Goal: Task Accomplishment & Management: Manage account settings

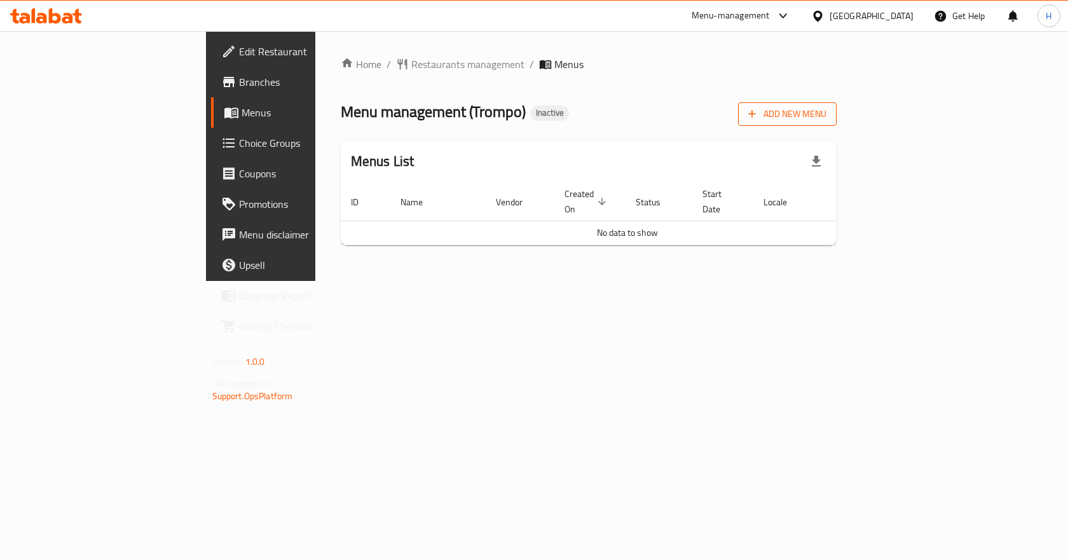
click at [826, 112] on span "Add New Menu" at bounding box center [787, 114] width 78 height 16
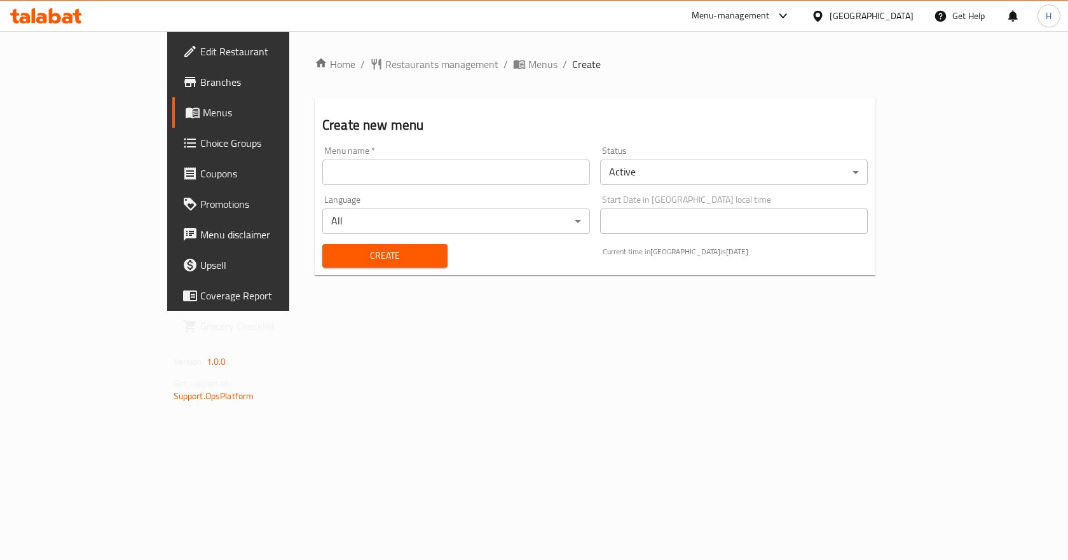
click at [400, 181] on input "text" at bounding box center [456, 172] width 268 height 25
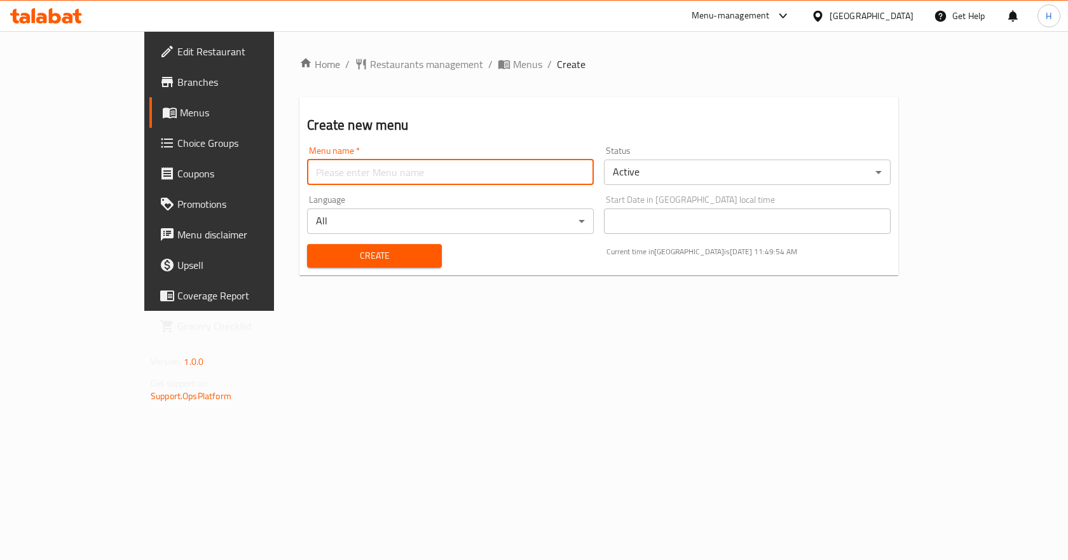
type input "New Menu"
click at [332, 252] on span "Create" at bounding box center [374, 256] width 114 height 16
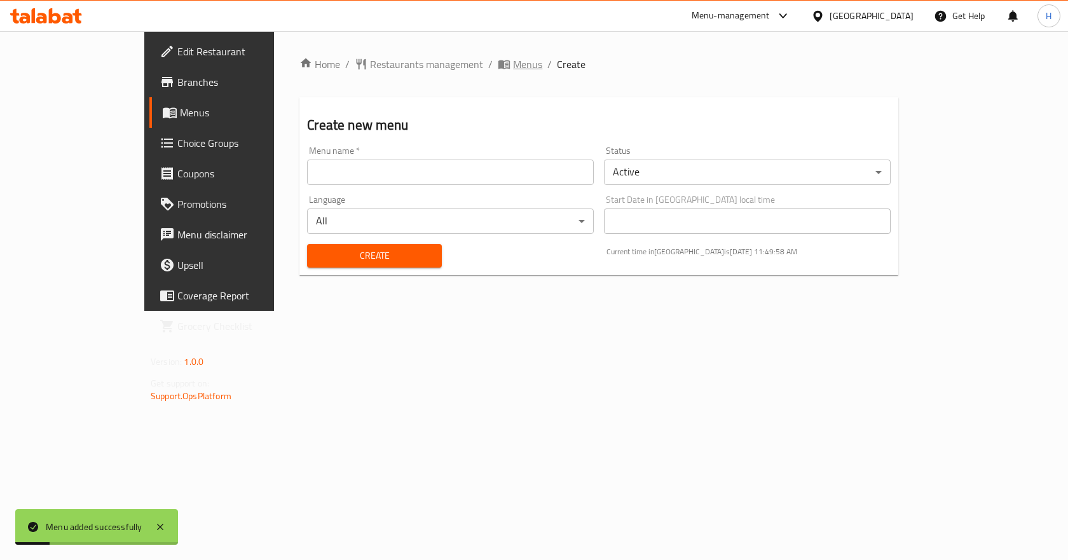
click at [513, 72] on span "Menus" at bounding box center [527, 64] width 29 height 15
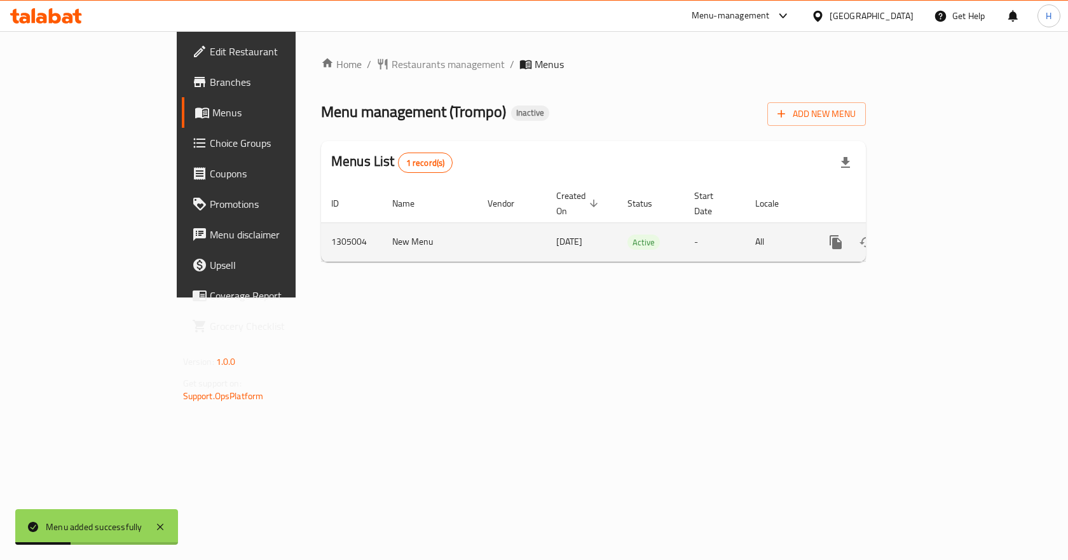
click at [935, 235] on icon "enhanced table" at bounding box center [927, 242] width 15 height 15
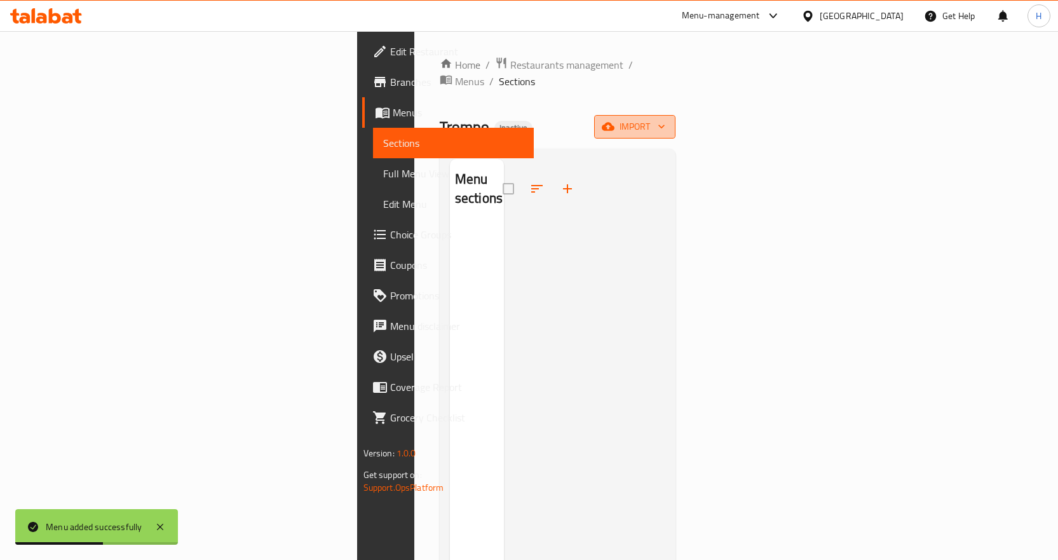
click at [676, 115] on button "import" at bounding box center [634, 127] width 81 height 24
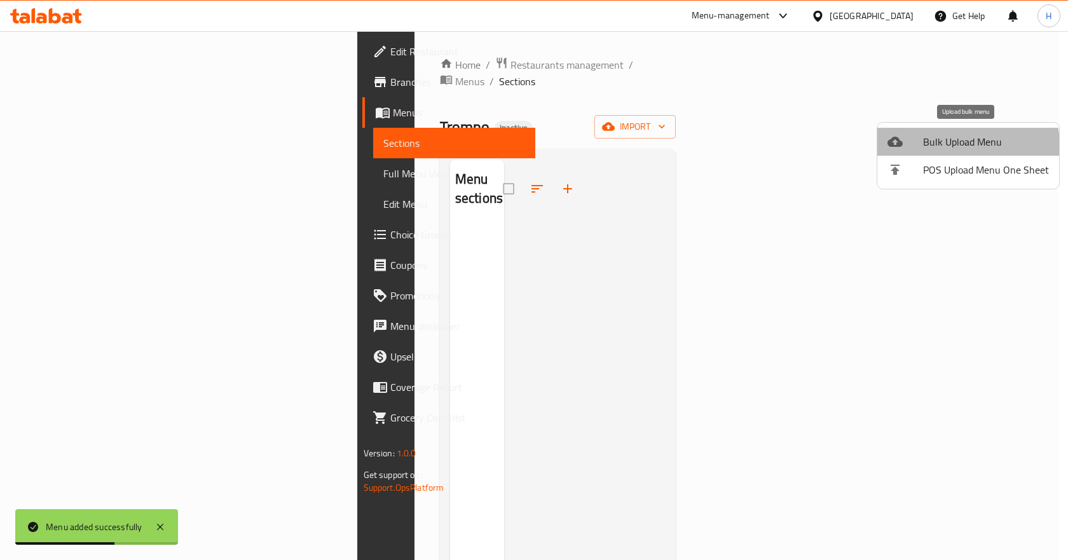
click at [936, 151] on li "Bulk Upload Menu" at bounding box center [968, 142] width 182 height 28
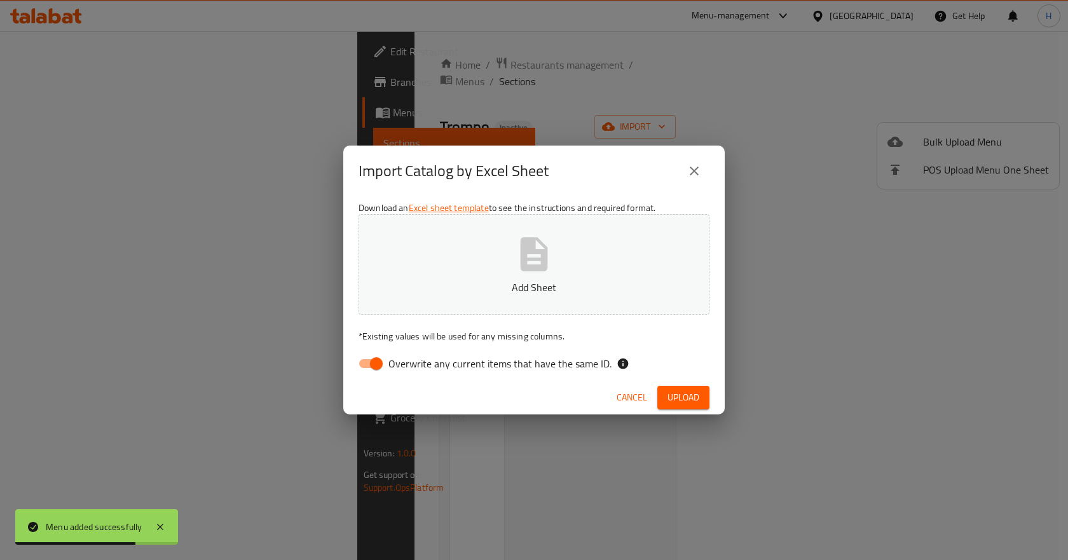
click at [369, 356] on input "Overwrite any current items that have the same ID." at bounding box center [376, 364] width 72 height 24
checkbox input "false"
click at [514, 263] on icon "button" at bounding box center [534, 254] width 41 height 41
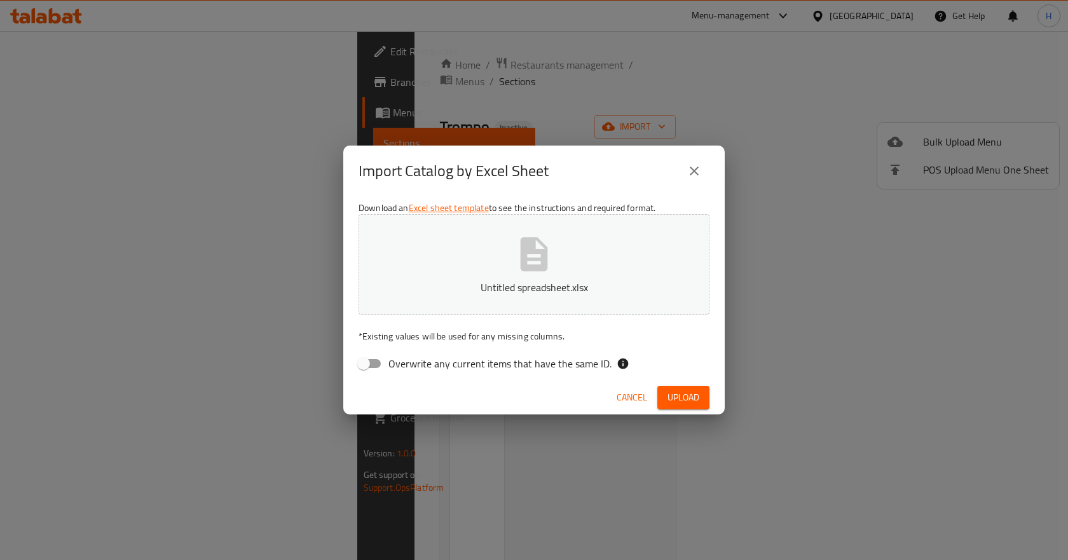
click at [695, 402] on span "Upload" at bounding box center [683, 398] width 32 height 16
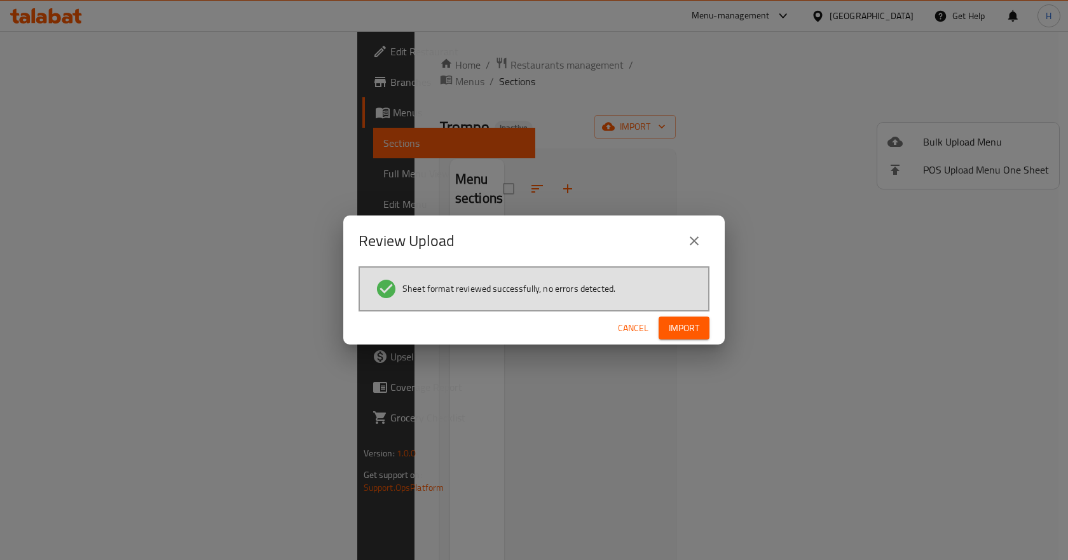
click at [716, 339] on div "Cancel Import" at bounding box center [533, 328] width 381 height 34
click at [685, 335] on span "Import" at bounding box center [684, 328] width 31 height 16
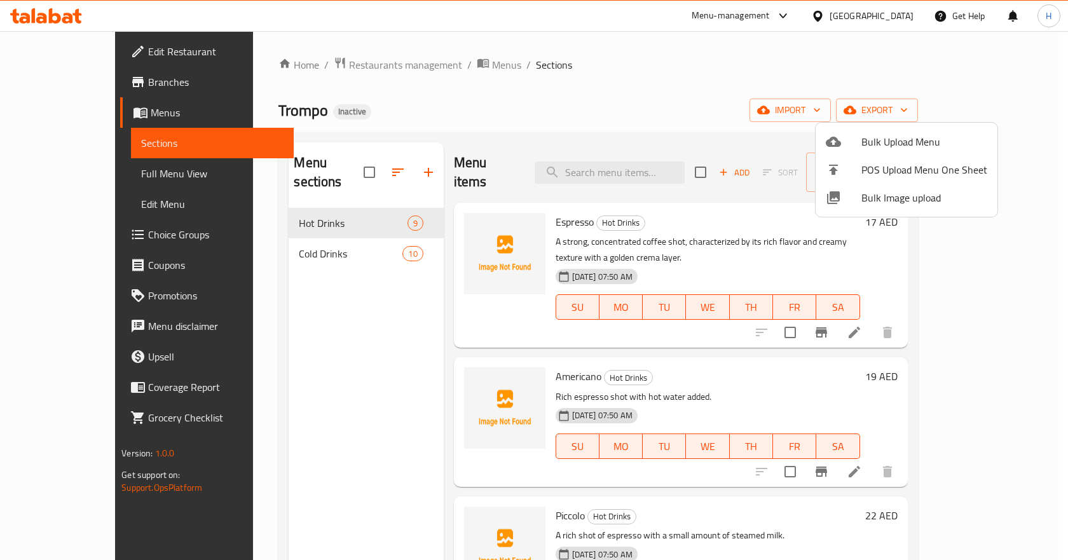
click at [67, 165] on div at bounding box center [534, 280] width 1068 height 560
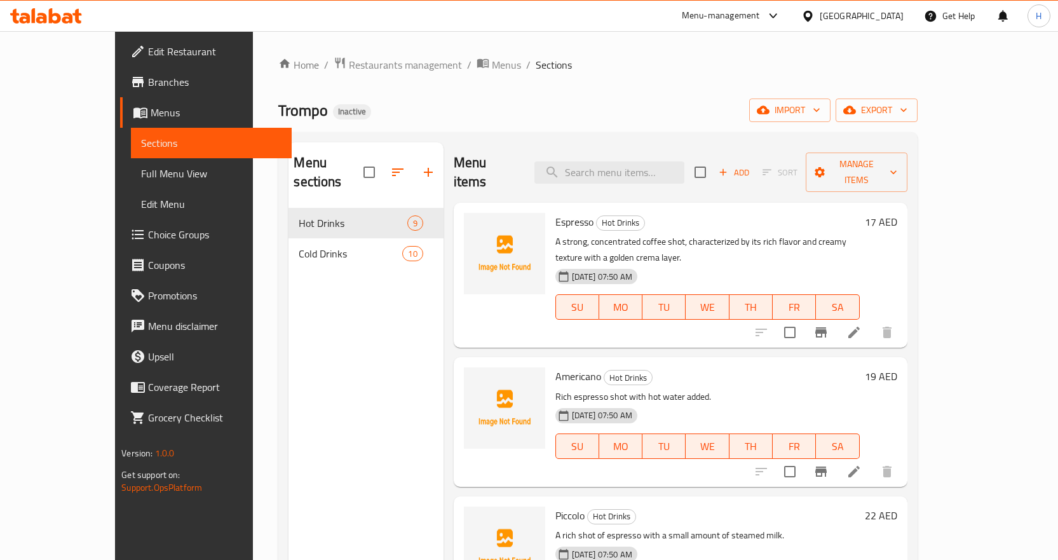
click at [141, 168] on span "Full Menu View" at bounding box center [211, 173] width 140 height 15
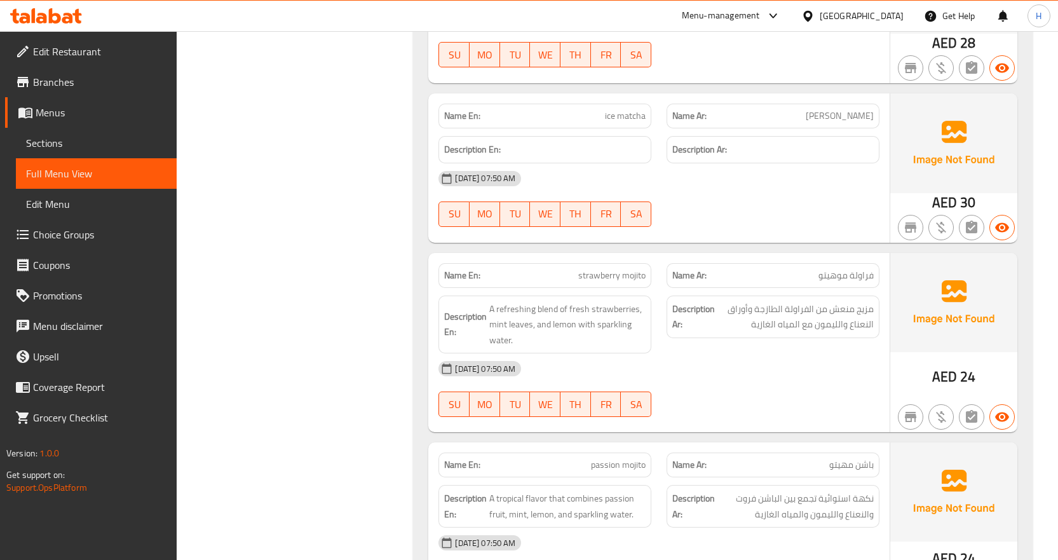
scroll to position [2225, 0]
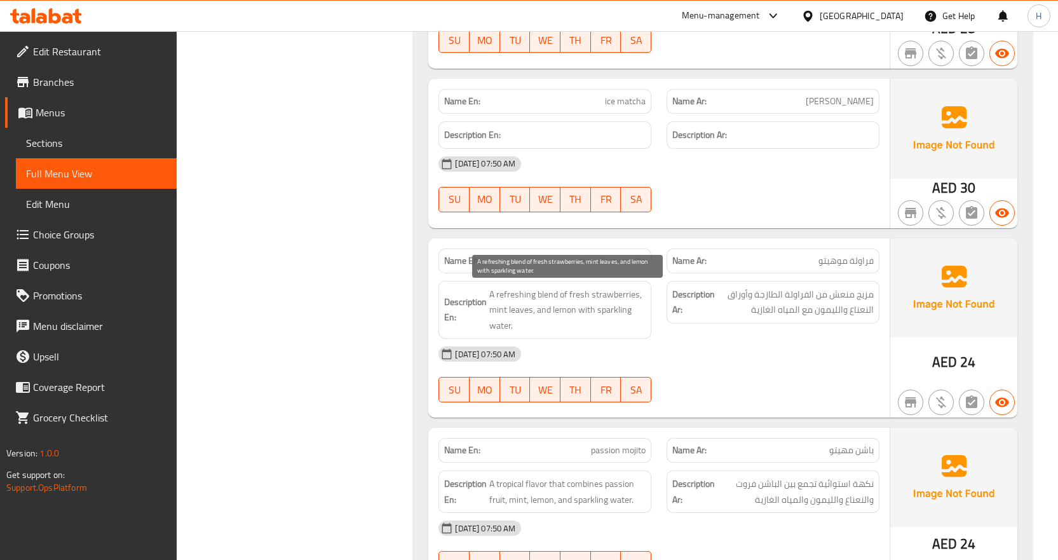
click at [607, 310] on span "A refreshing blend of fresh strawberries, mint leaves, and lemon with sparkling…" at bounding box center [567, 310] width 156 height 47
click at [627, 322] on span "A refreshing blend of fresh strawberries, mint leaves, and lemon with sparkling…" at bounding box center [567, 310] width 156 height 47
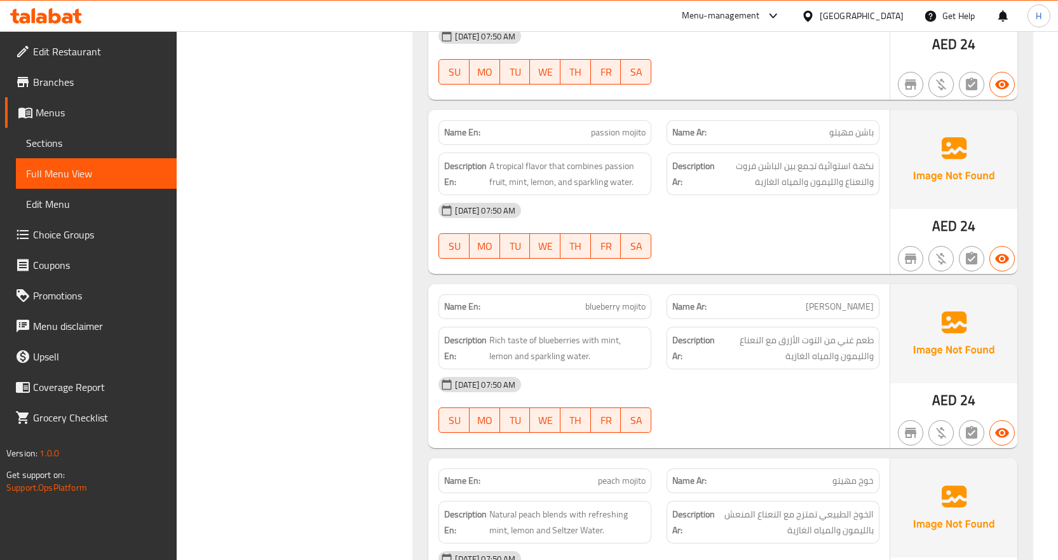
scroll to position [2670, 0]
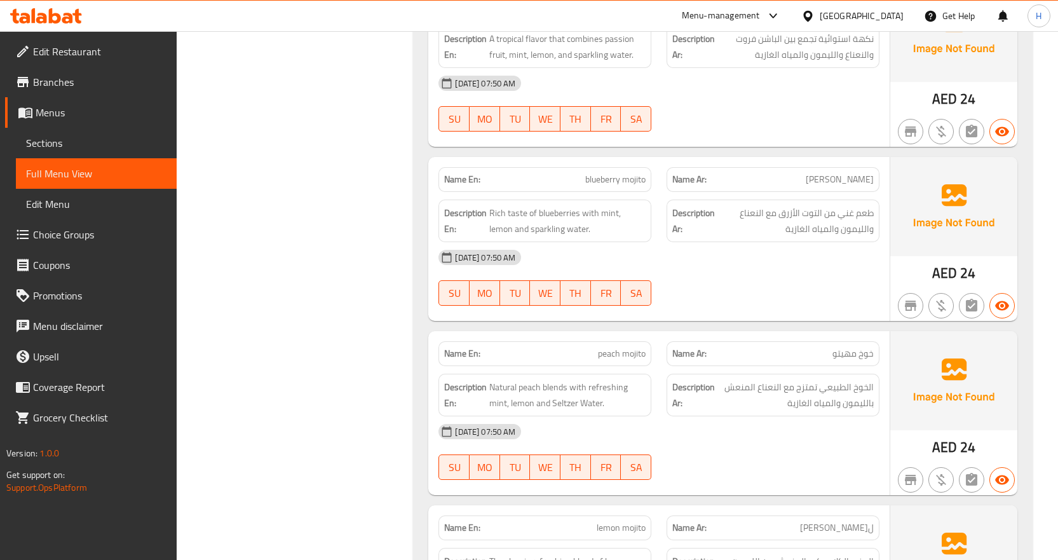
click at [46, 142] on span "Sections" at bounding box center [96, 142] width 140 height 15
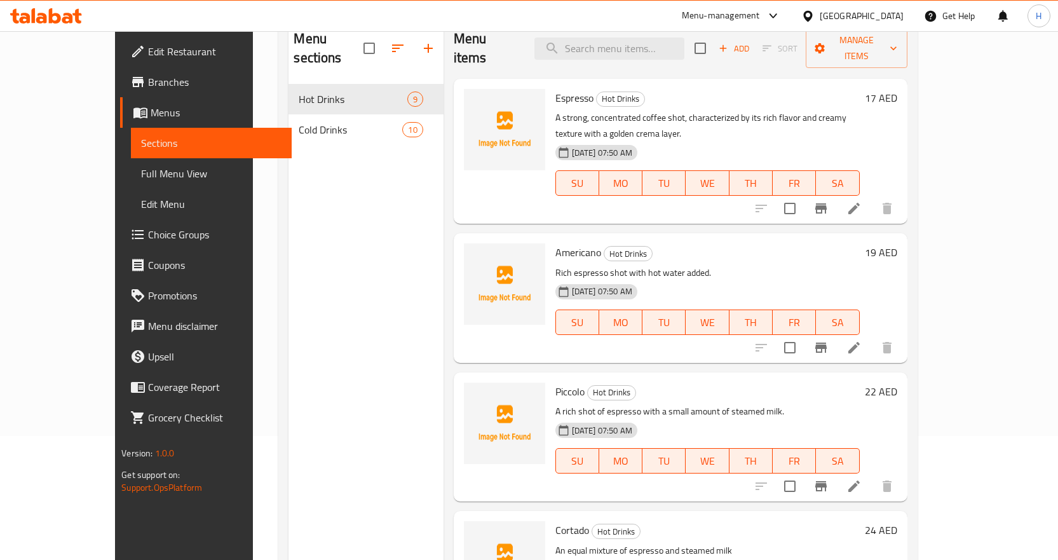
scroll to position [51, 0]
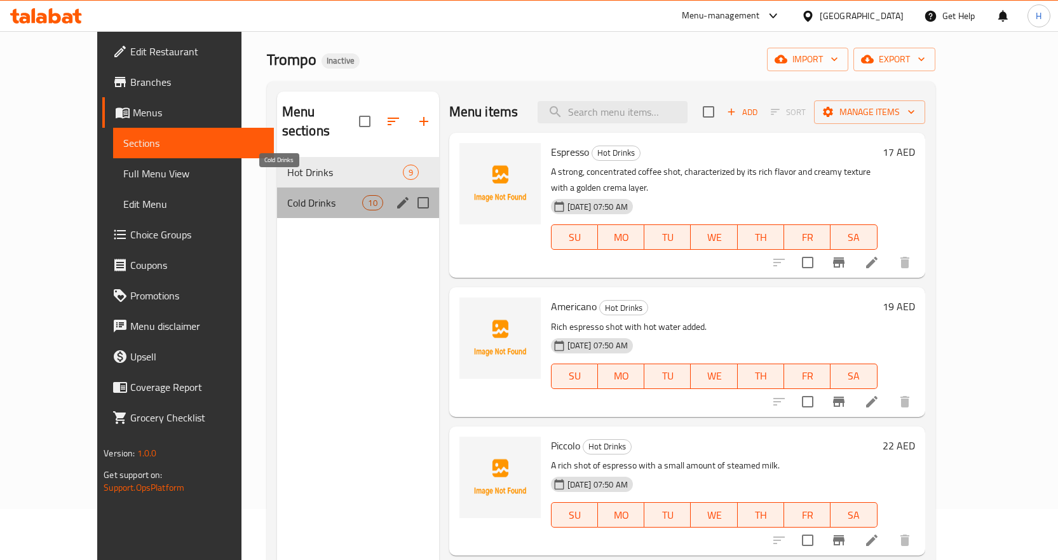
click at [287, 195] on span "Cold Drinks" at bounding box center [325, 202] width 76 height 15
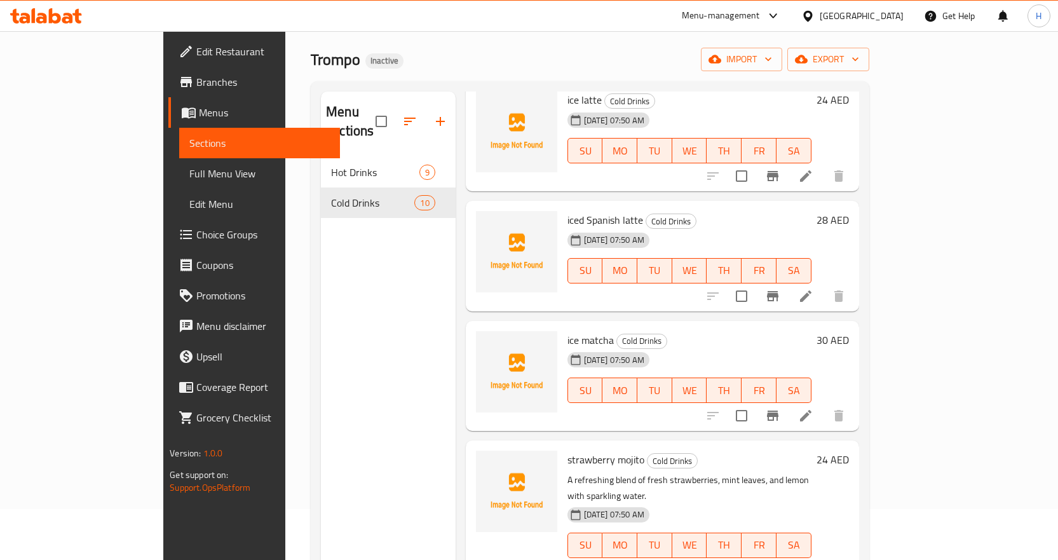
scroll to position [445, 0]
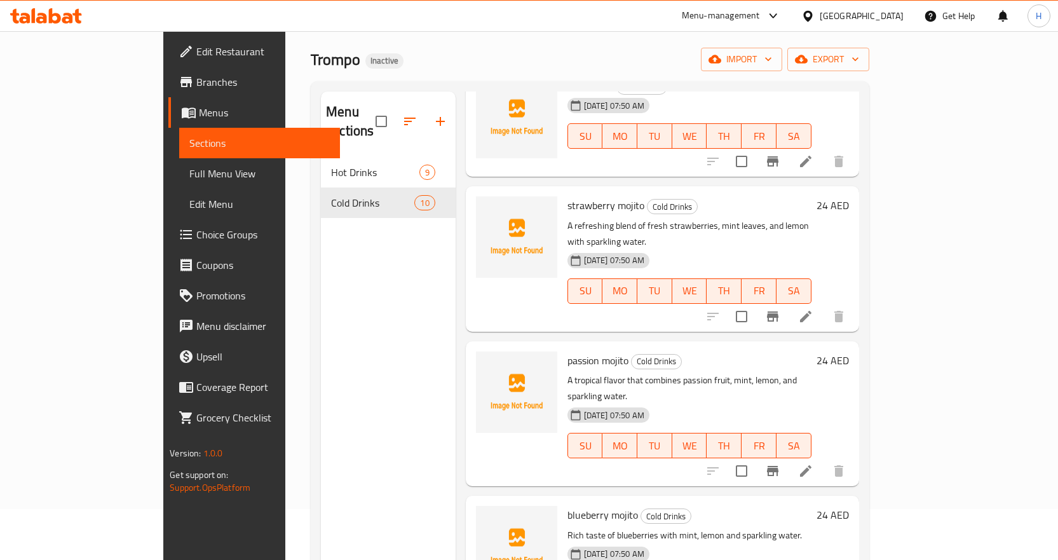
click at [814, 309] on icon at bounding box center [805, 316] width 15 height 15
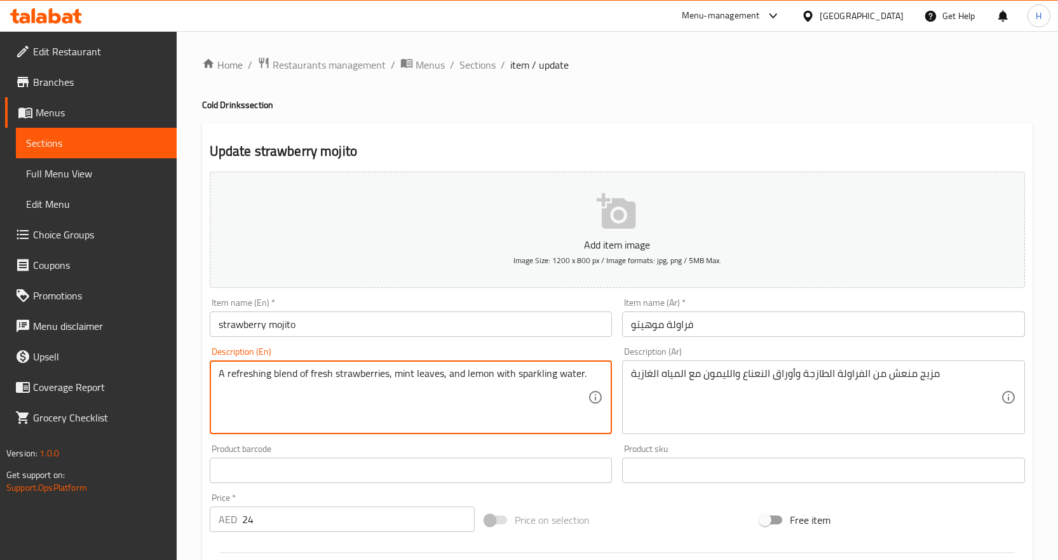
drag, startPoint x: 516, startPoint y: 375, endPoint x: 599, endPoint y: 371, distance: 83.4
paste textarea "Seltzer Water"
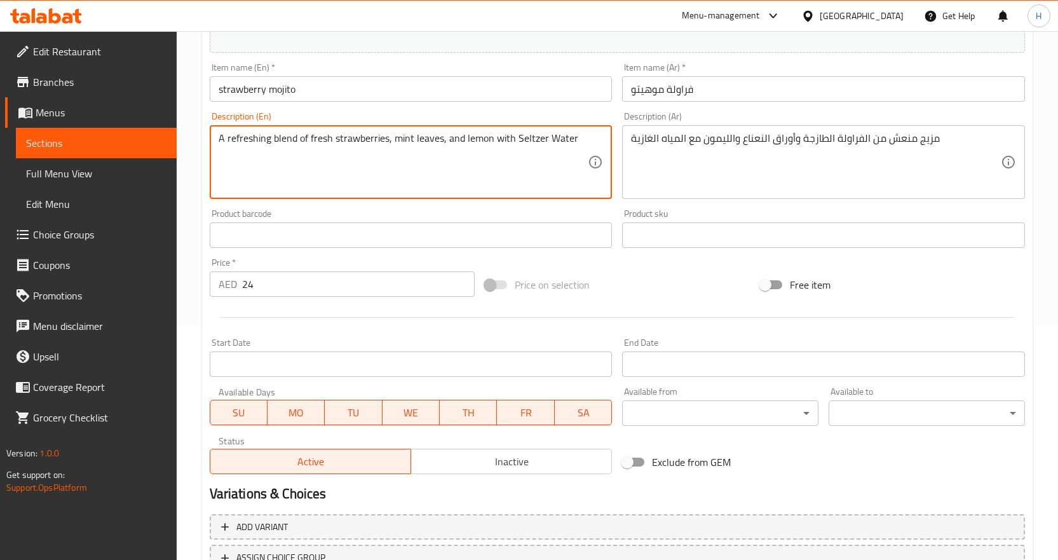
scroll to position [338, 0]
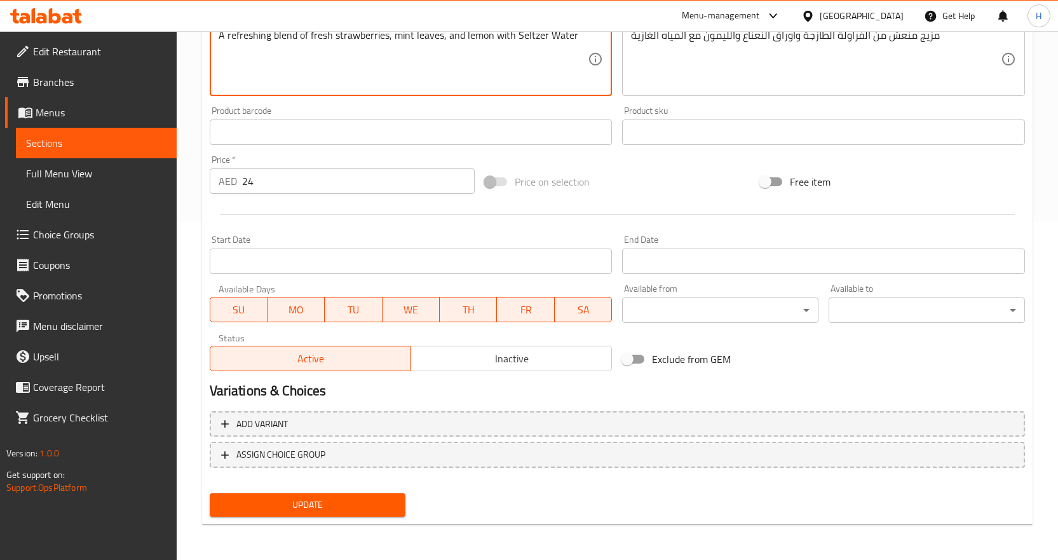
type textarea "A refreshing blend of fresh strawberries, mint leaves, and lemon with Seltzer W…"
click at [369, 505] on span "Update" at bounding box center [308, 505] width 176 height 16
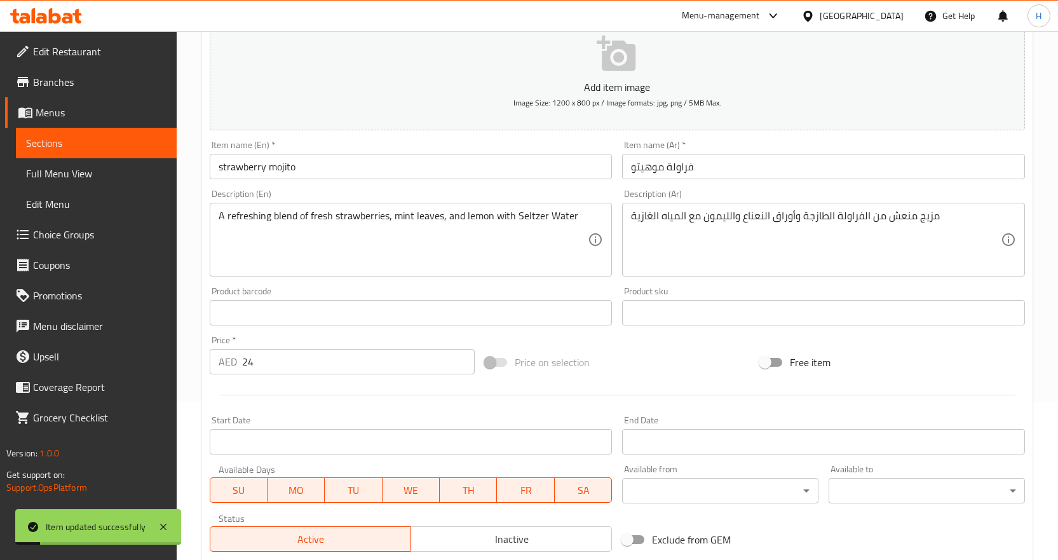
scroll to position [0, 0]
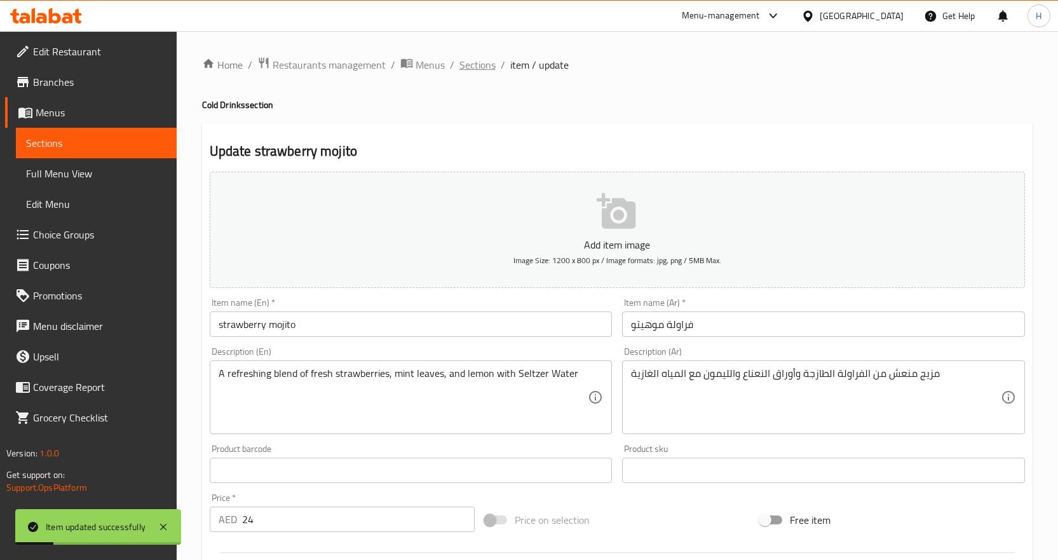
click at [470, 68] on span "Sections" at bounding box center [478, 64] width 36 height 15
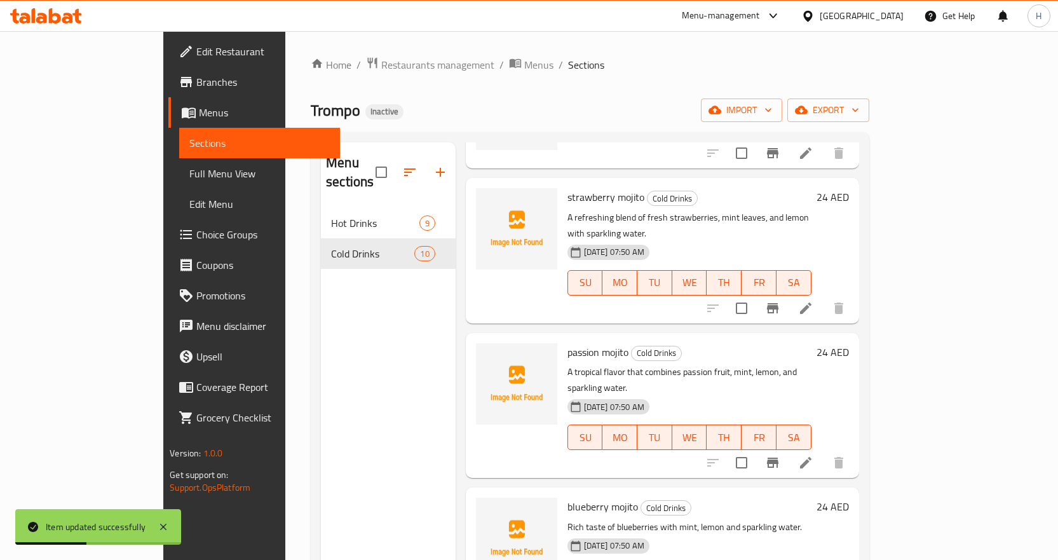
scroll to position [509, 0]
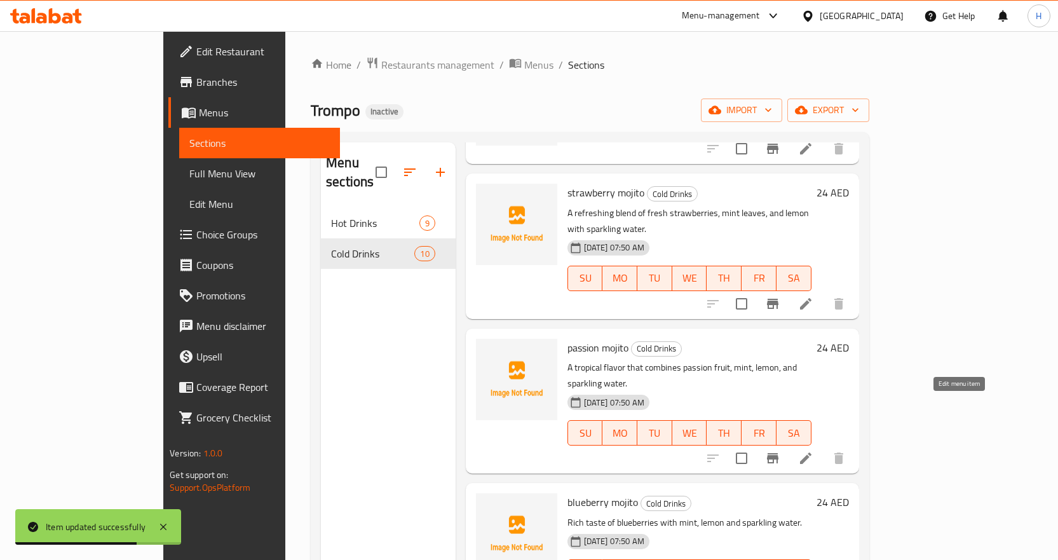
click at [812, 453] on icon at bounding box center [805, 458] width 11 height 11
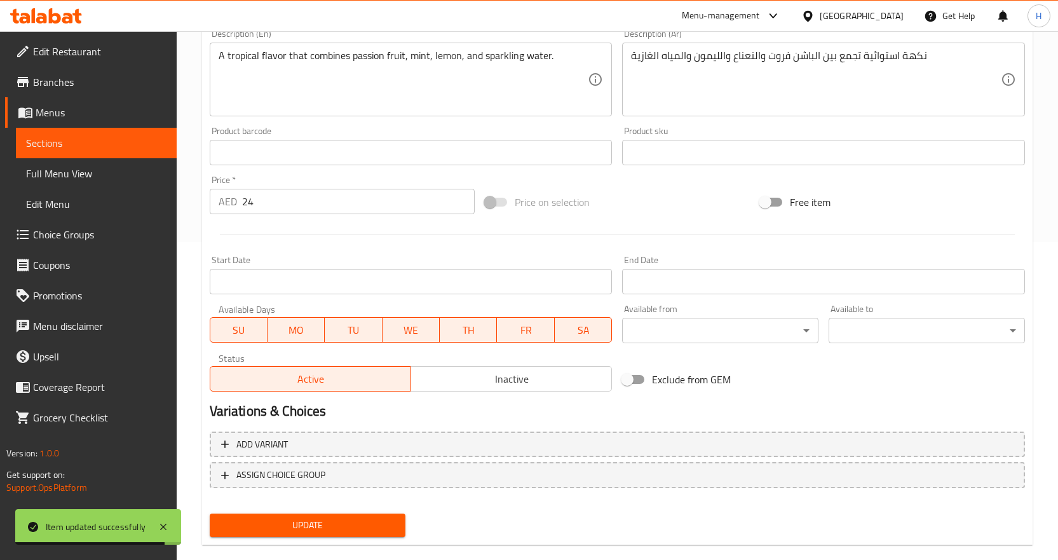
scroll to position [191, 0]
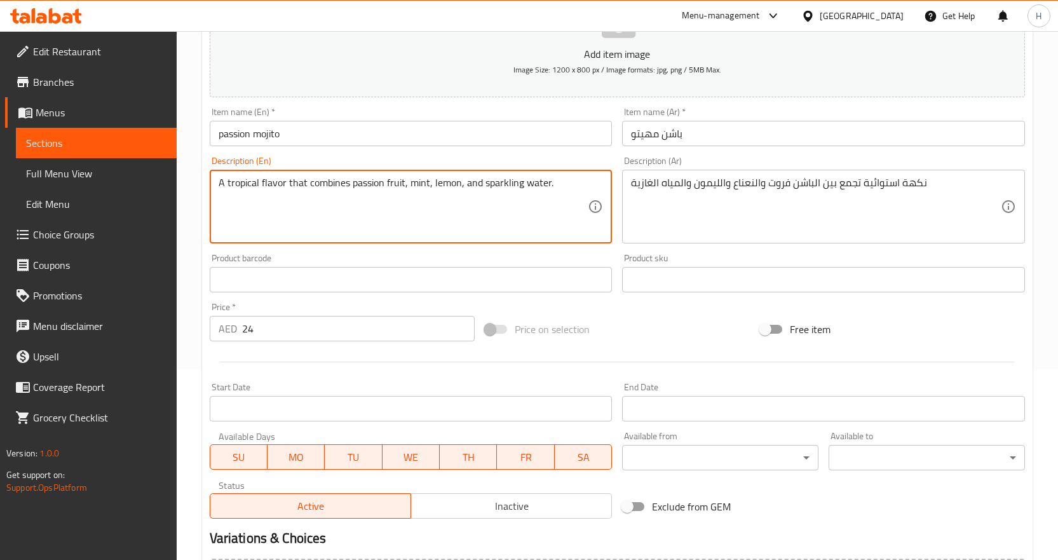
drag, startPoint x: 483, startPoint y: 184, endPoint x: 573, endPoint y: 191, distance: 90.5
paste textarea "Seltzer Water"
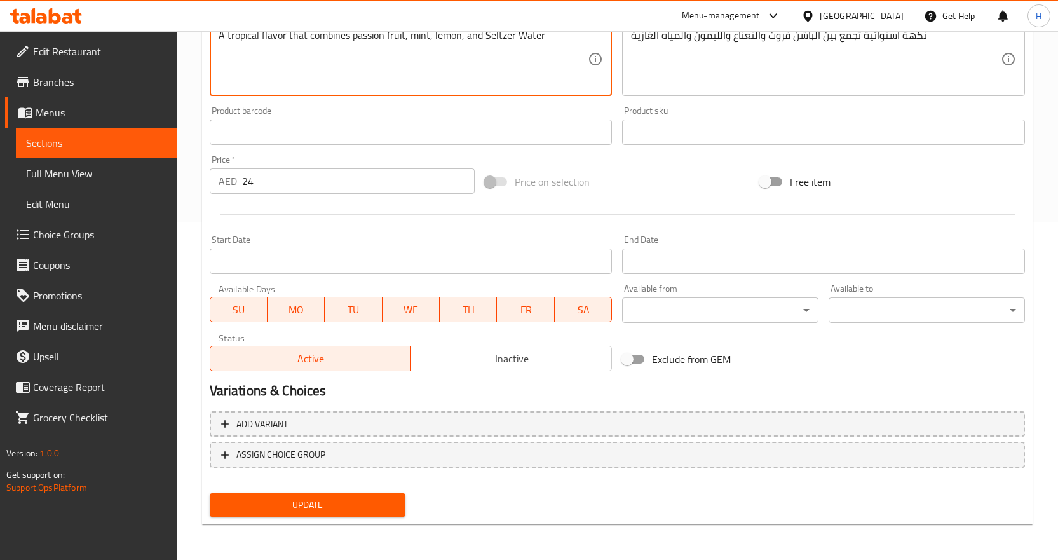
type textarea "A tropical flavor that combines passion fruit, mint, lemon, and Seltzer Water"
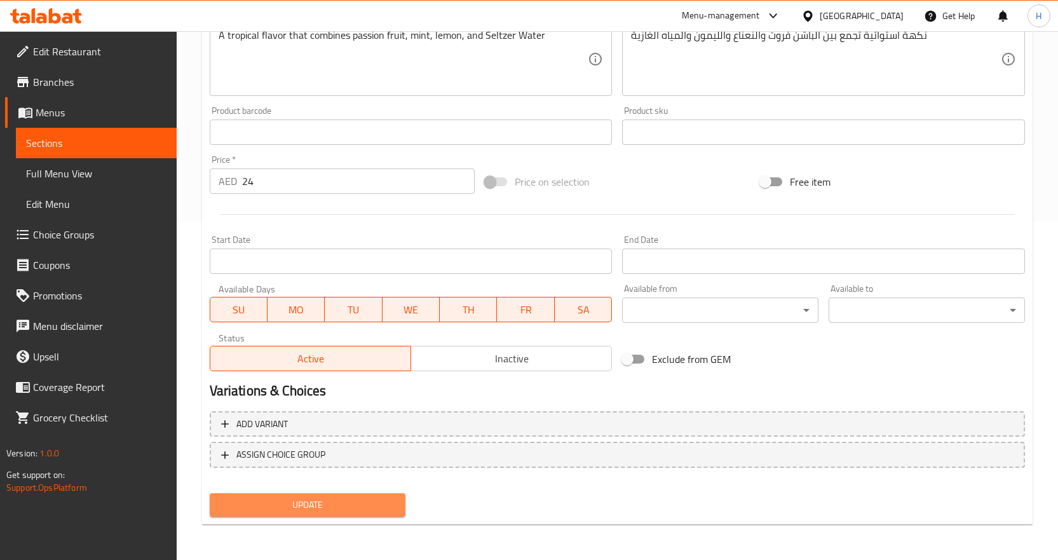
drag, startPoint x: 369, startPoint y: 510, endPoint x: 360, endPoint y: 496, distance: 16.6
click at [369, 510] on span "Update" at bounding box center [308, 505] width 176 height 16
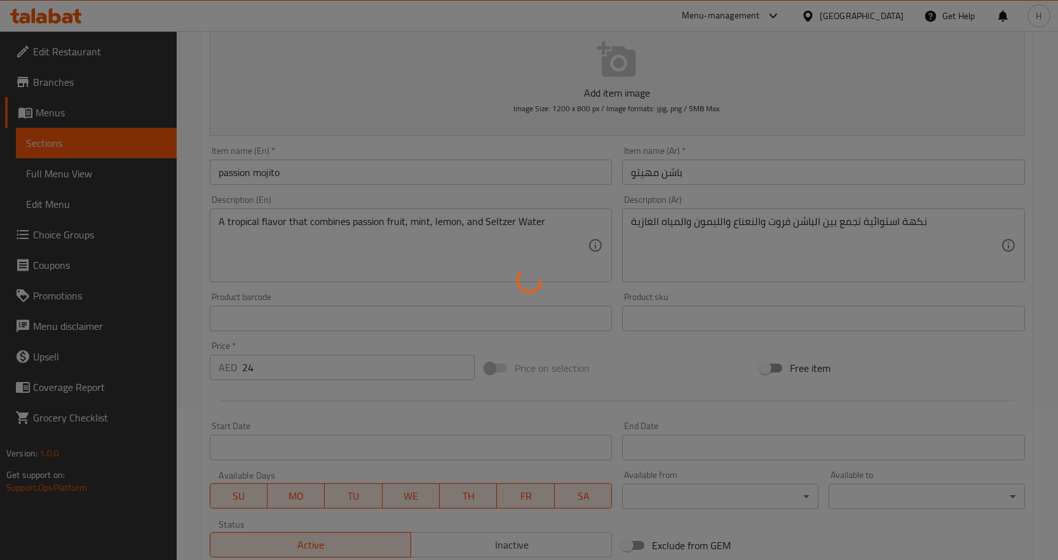
scroll to position [0, 0]
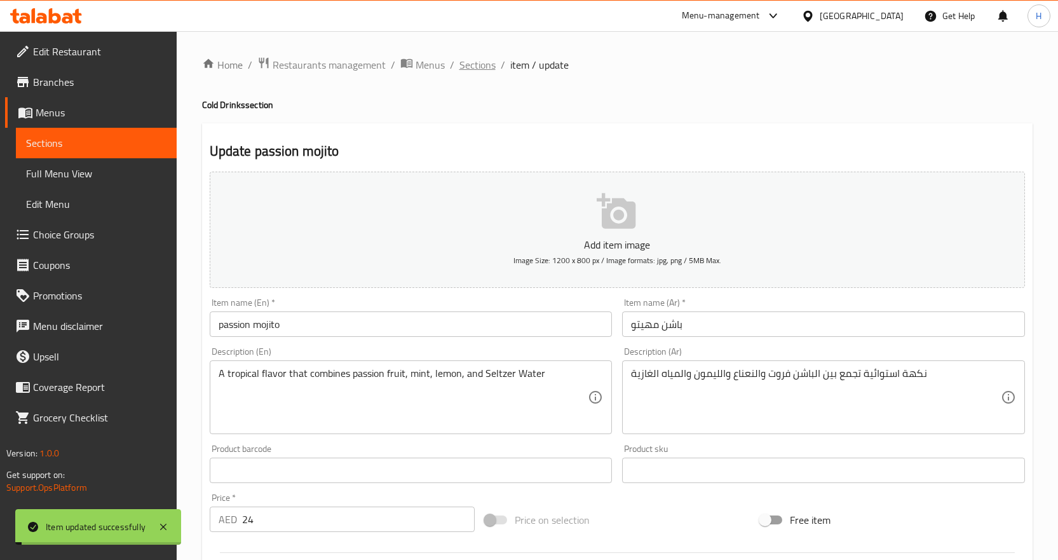
click at [485, 65] on span "Sections" at bounding box center [478, 64] width 36 height 15
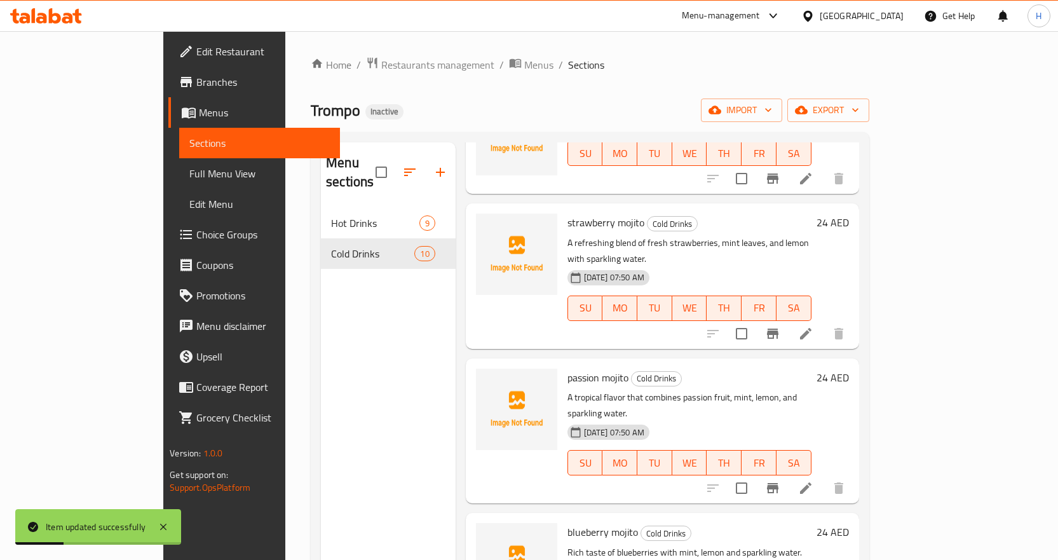
scroll to position [572, 0]
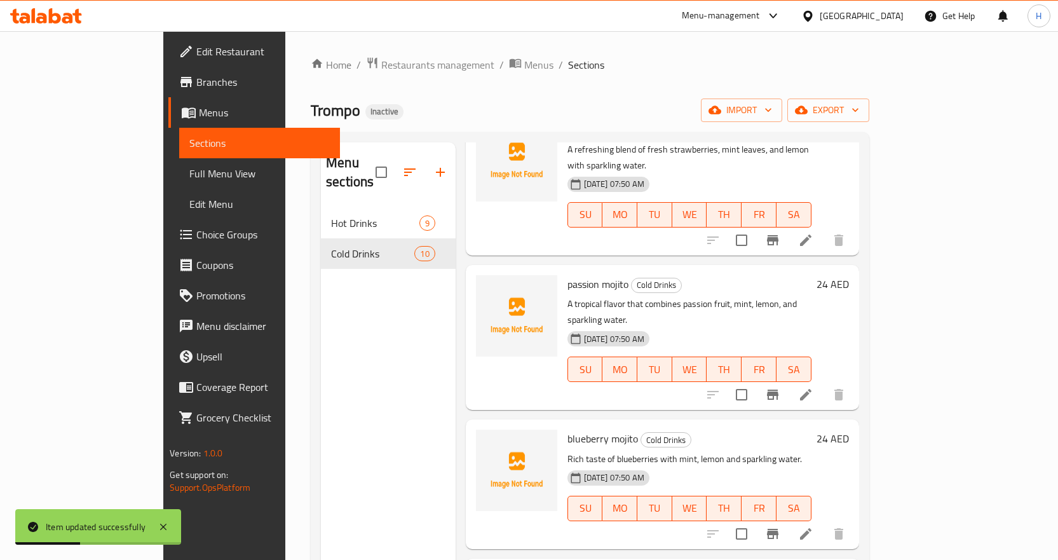
click at [814, 526] on icon at bounding box center [805, 533] width 15 height 15
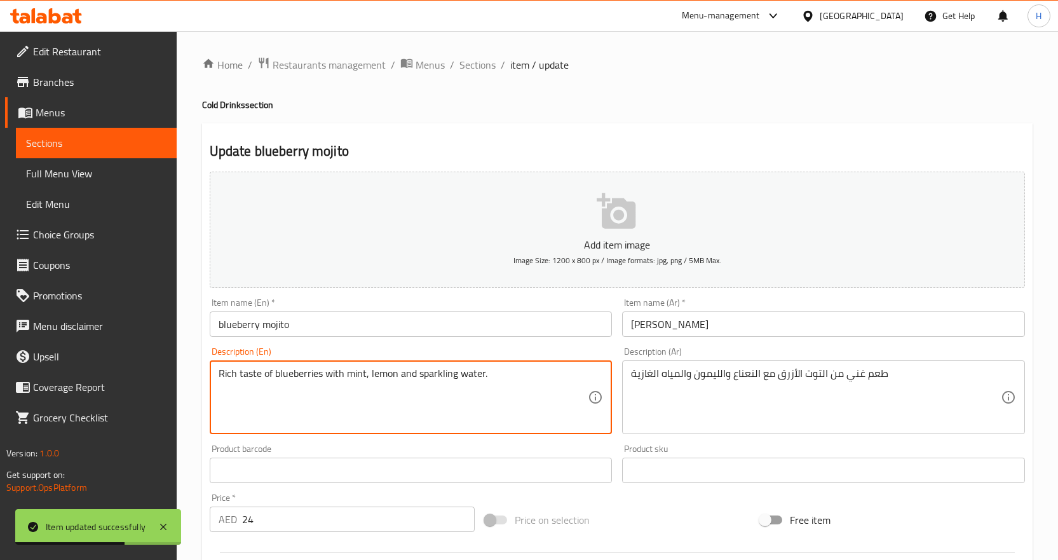
drag, startPoint x: 416, startPoint y: 371, endPoint x: 498, endPoint y: 373, distance: 81.4
drag, startPoint x: 416, startPoint y: 379, endPoint x: 507, endPoint y: 378, distance: 90.3
click at [507, 378] on textarea "Rich taste of blueberries with mint, lemon and sparkling water." at bounding box center [404, 397] width 370 height 60
paste textarea "Seltzer Water"
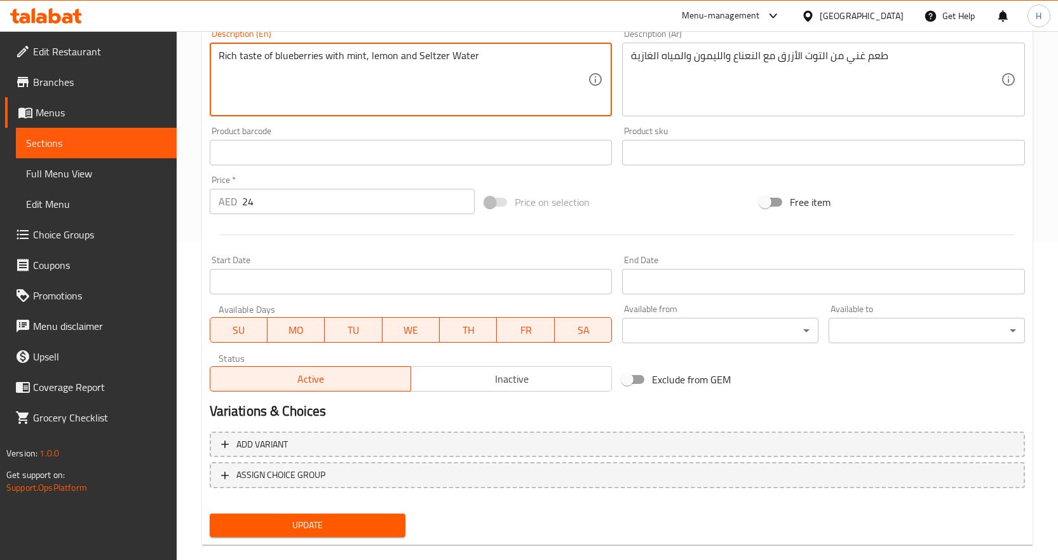
type textarea "Rich taste of blueberries with mint, lemon and Seltzer Water"
click at [377, 524] on span "Update" at bounding box center [308, 525] width 176 height 16
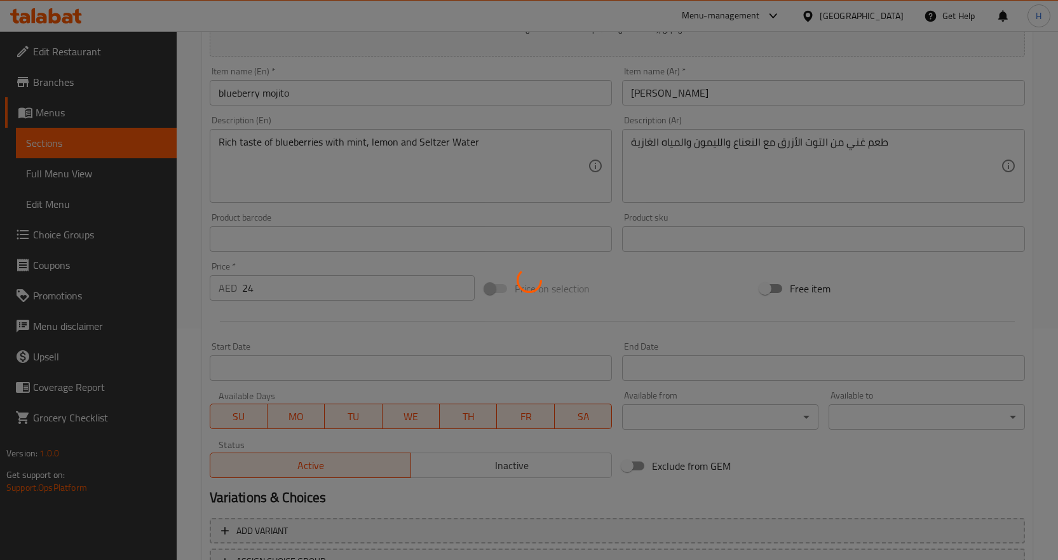
scroll to position [0, 0]
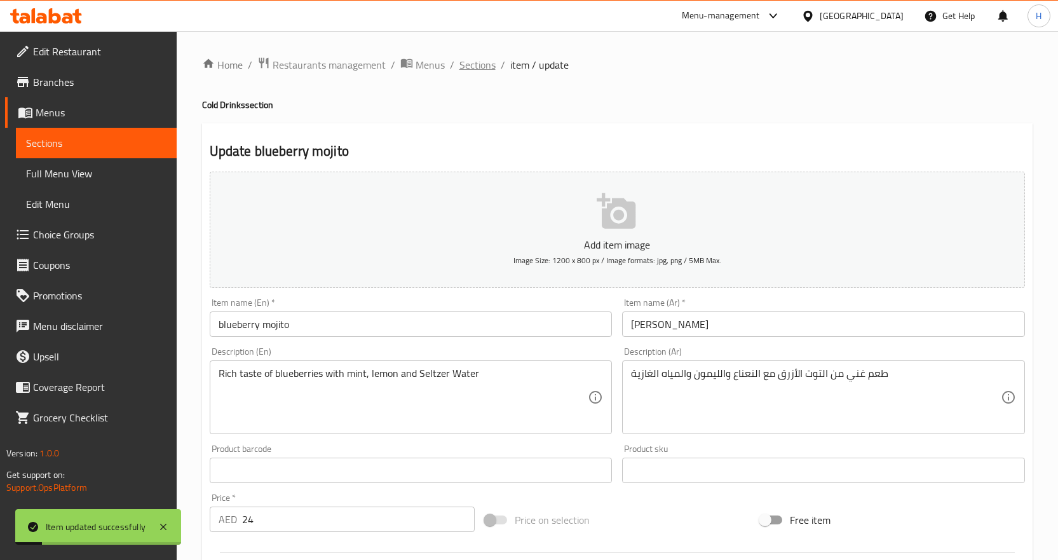
click at [469, 60] on span "Sections" at bounding box center [478, 64] width 36 height 15
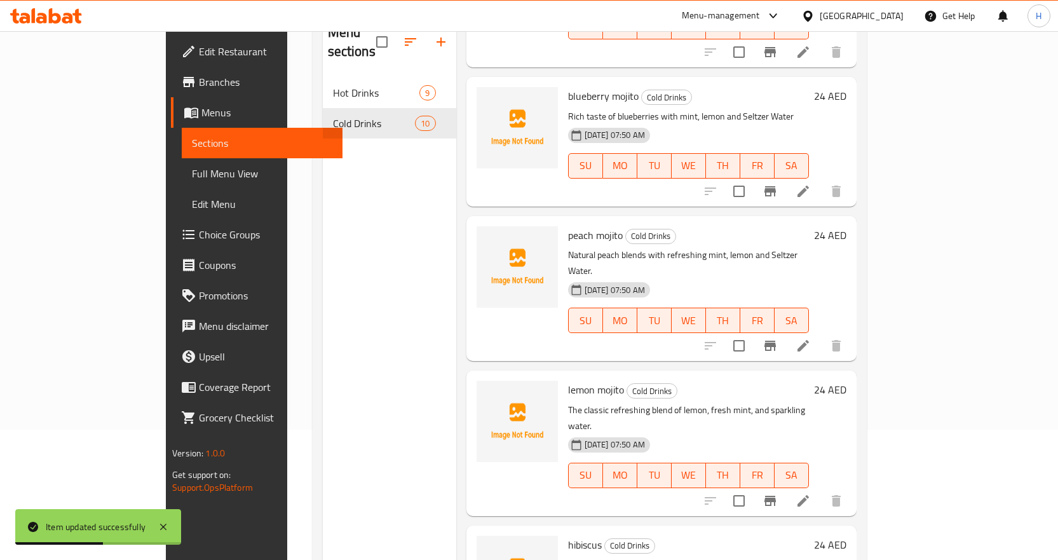
scroll to position [178, 0]
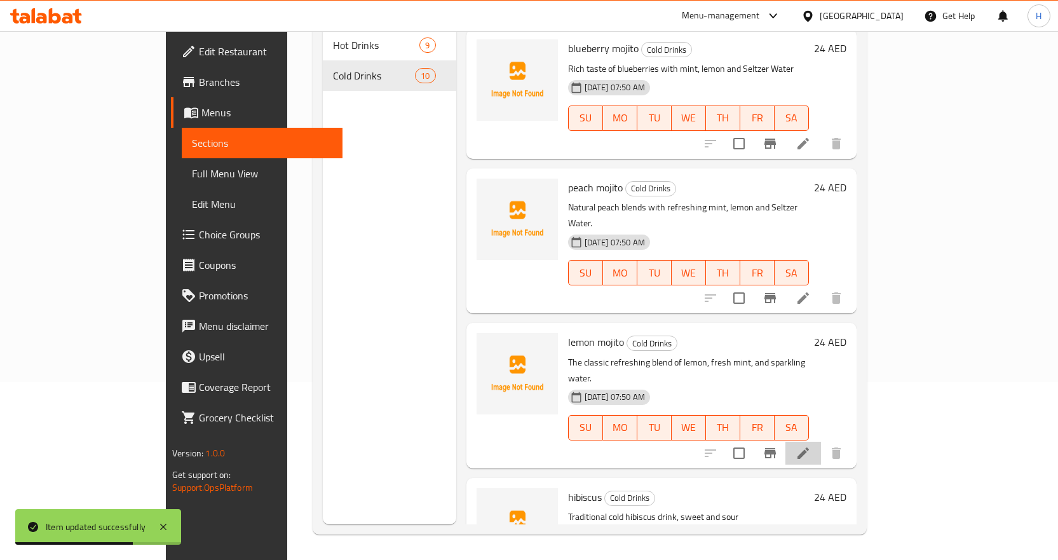
click at [821, 442] on li at bounding box center [804, 453] width 36 height 23
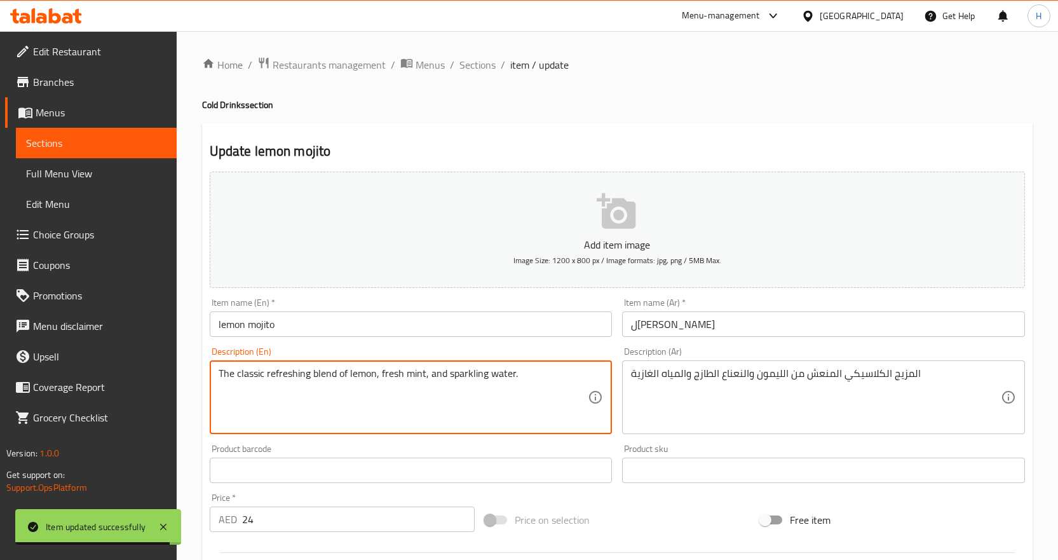
drag, startPoint x: 449, startPoint y: 377, endPoint x: 551, endPoint y: 386, distance: 102.7
paste textarea "Seltzer Water"
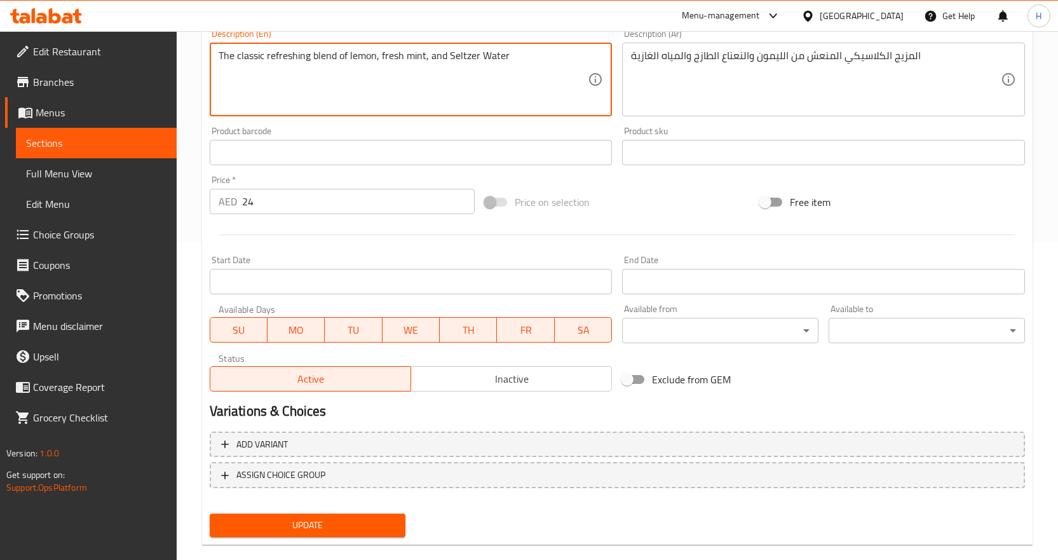
type textarea "The classic refreshing blend of lemon, fresh mint, and Seltzer Water"
click at [377, 528] on span "Update" at bounding box center [308, 525] width 176 height 16
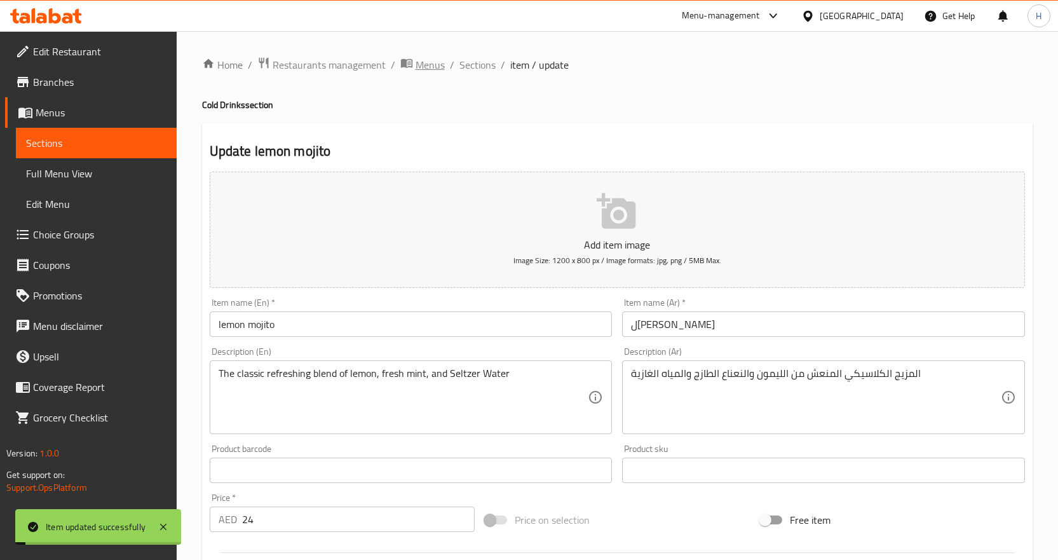
click at [441, 64] on span "Menus" at bounding box center [430, 64] width 29 height 15
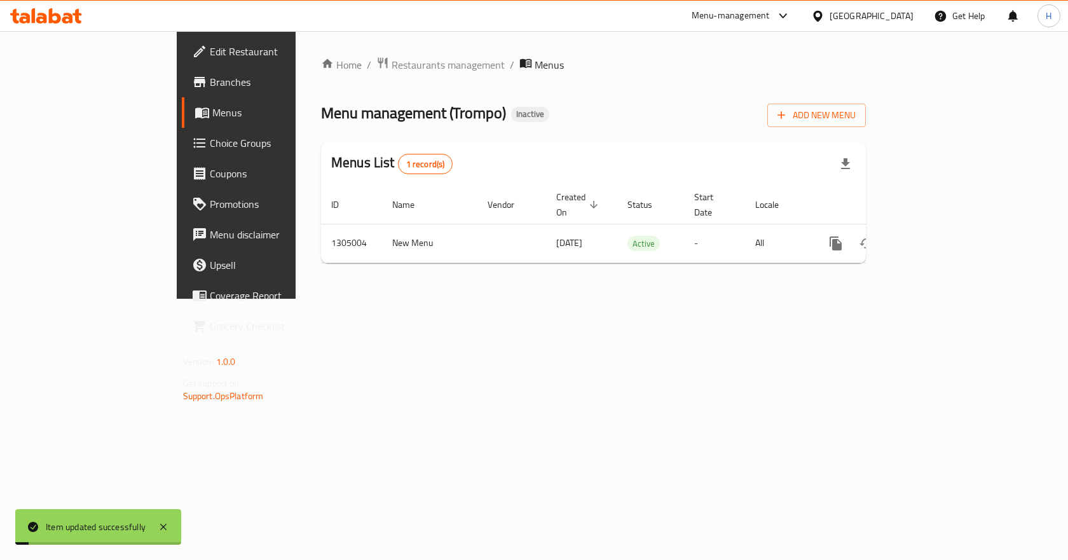
click at [478, 63] on ol "Home / Restaurants management / Menus" at bounding box center [593, 65] width 545 height 17
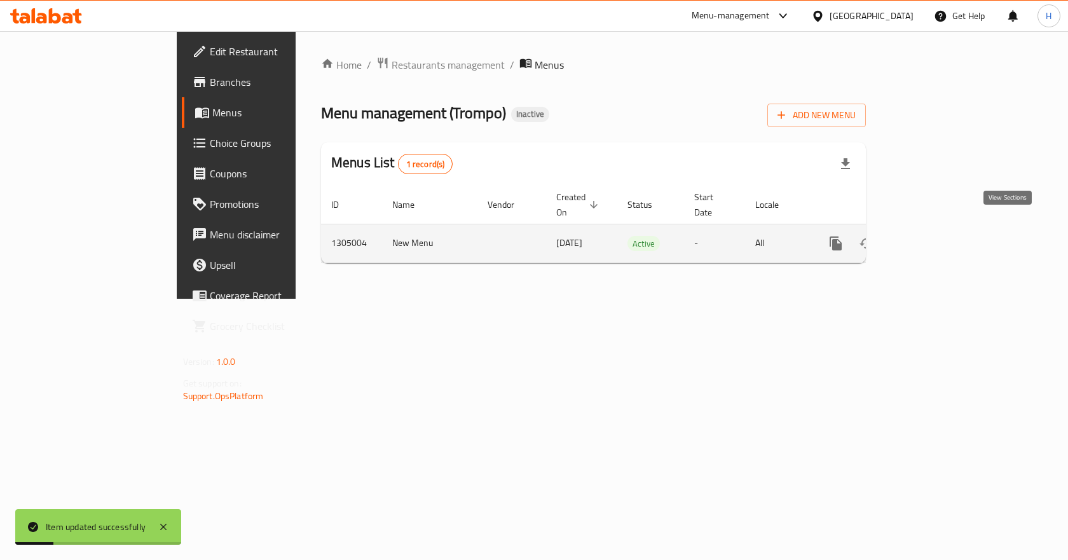
click at [943, 237] on link "enhanced table" at bounding box center [927, 243] width 31 height 31
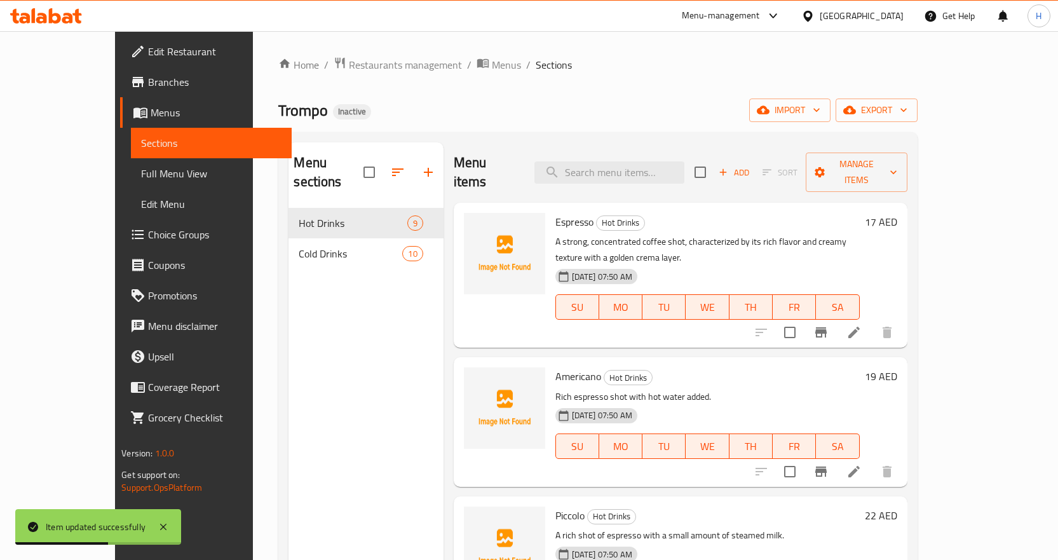
click at [141, 178] on span "Full Menu View" at bounding box center [211, 173] width 140 height 15
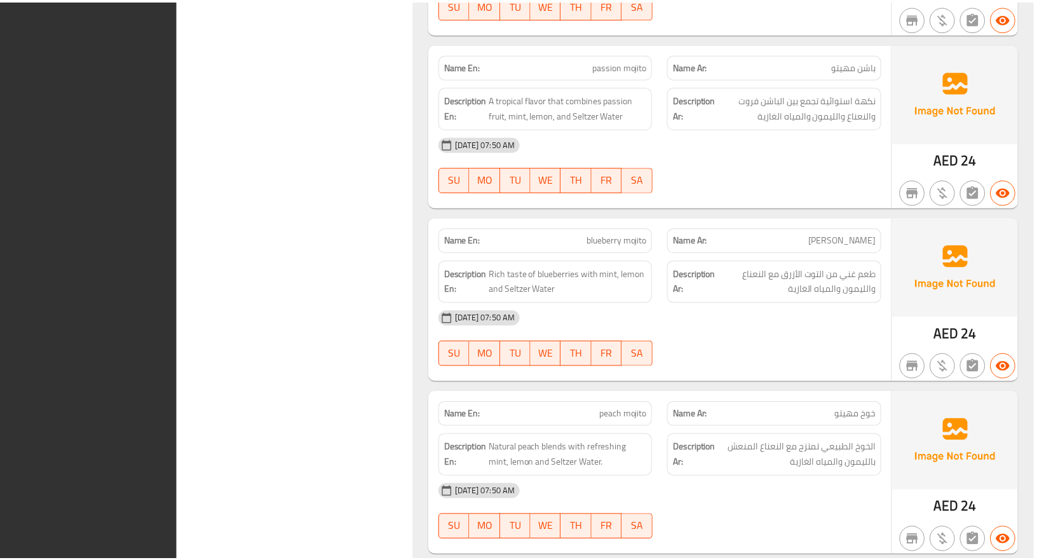
scroll to position [2989, 0]
